Goal: Find specific page/section: Find specific page/section

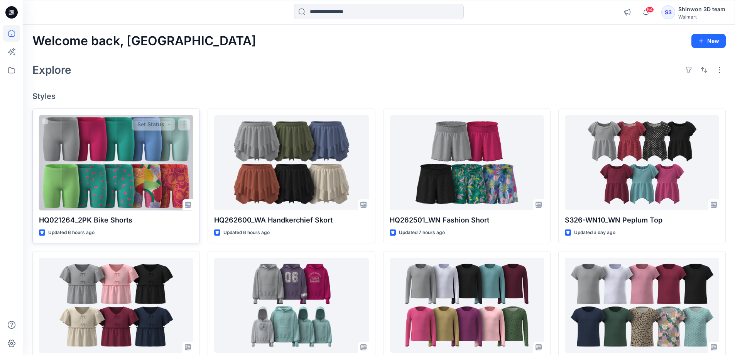
click at [105, 139] on div at bounding box center [116, 162] width 154 height 95
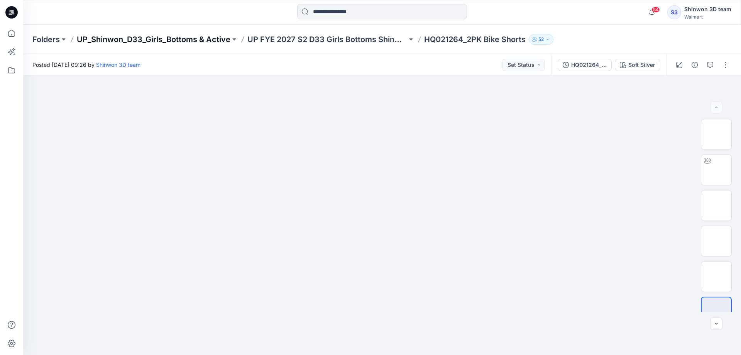
click at [185, 39] on p "UP_Shinwon_D33_Girls_Bottoms & Active" at bounding box center [154, 39] width 154 height 11
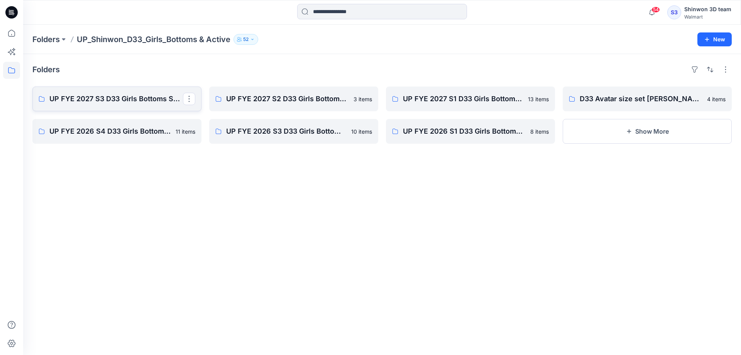
click at [120, 100] on p "UP FYE 2027 S3 D33 Girls Bottoms Shinwon" at bounding box center [116, 98] width 134 height 11
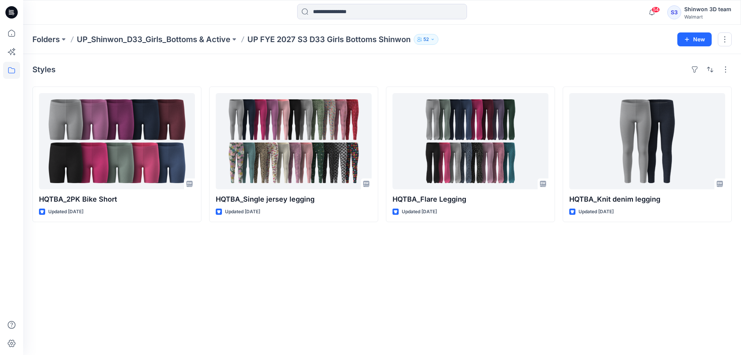
click at [345, 305] on div "Styles HQTBA_2PK Bike Short Updated [DATE] HQTBA_Single jersey legging Updated …" at bounding box center [382, 204] width 718 height 301
click at [381, 73] on div "Styles" at bounding box center [382, 69] width 700 height 12
click at [381, 72] on div "Styles" at bounding box center [382, 69] width 700 height 12
click at [381, 81] on div "Styles HQTBA_2PK Bike Short Updated [DATE] HQTBA_Single jersey legging Updated …" at bounding box center [382, 204] width 718 height 301
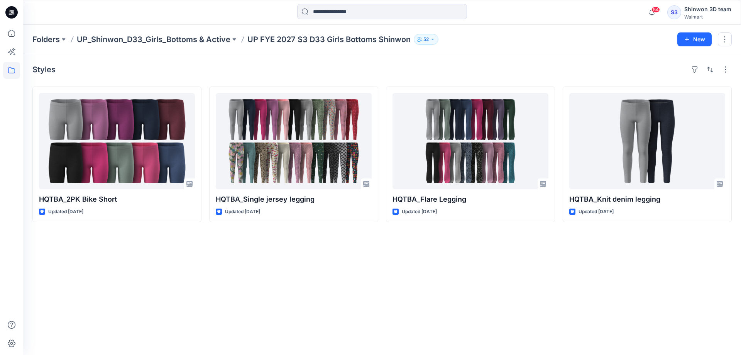
click at [381, 73] on div "Styles" at bounding box center [382, 69] width 700 height 12
click at [381, 71] on div "Styles" at bounding box center [382, 69] width 700 height 12
